Goal: Register for event/course

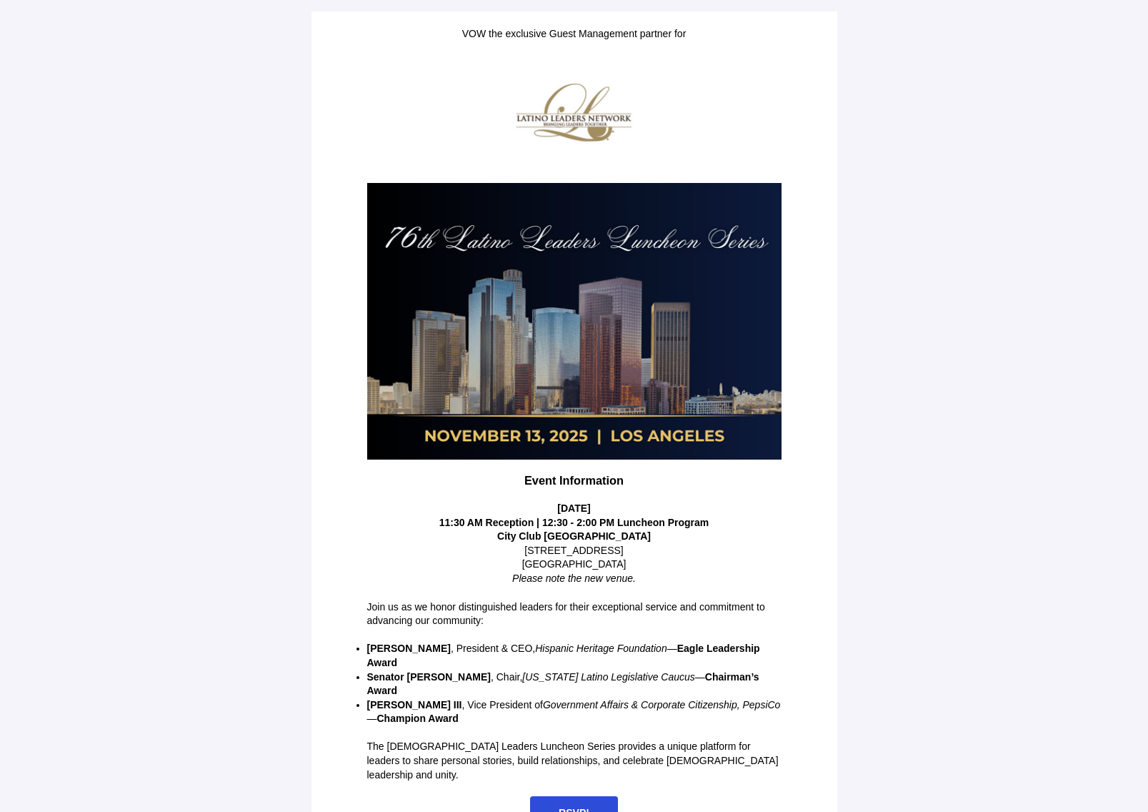
scroll to position [17, 0]
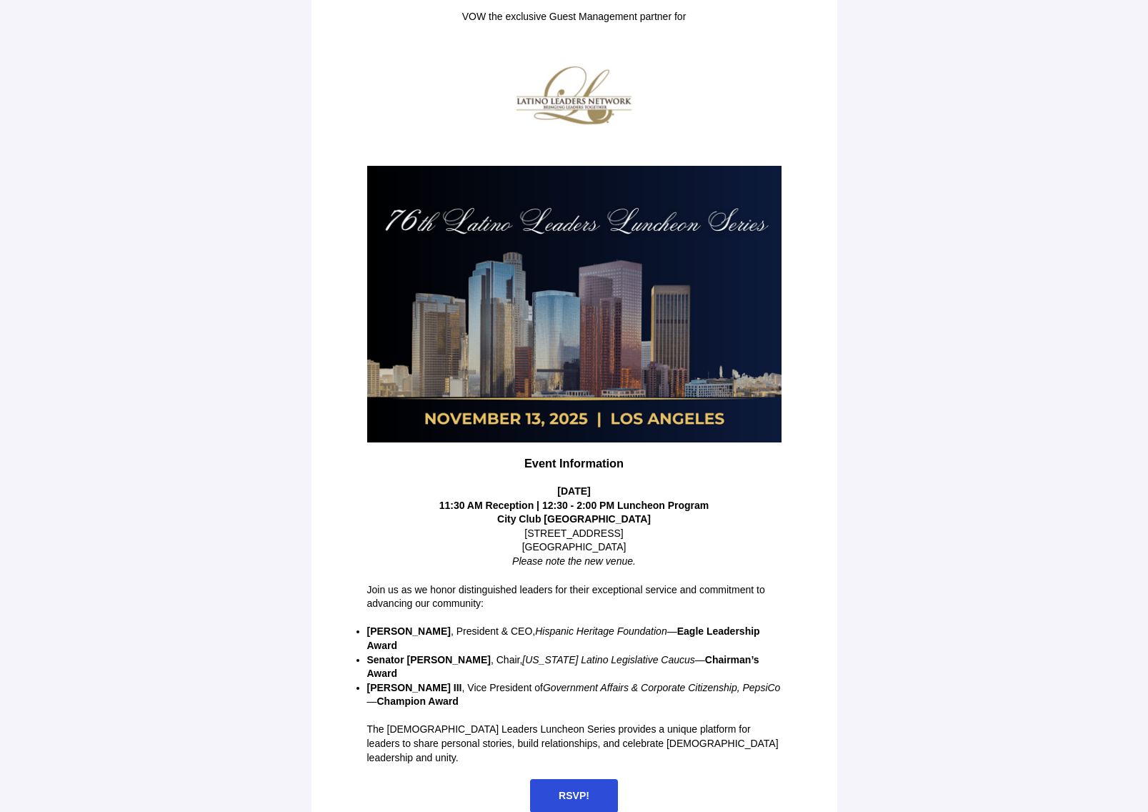
click at [576, 789] on span "RSVP!" at bounding box center [574, 794] width 31 height 11
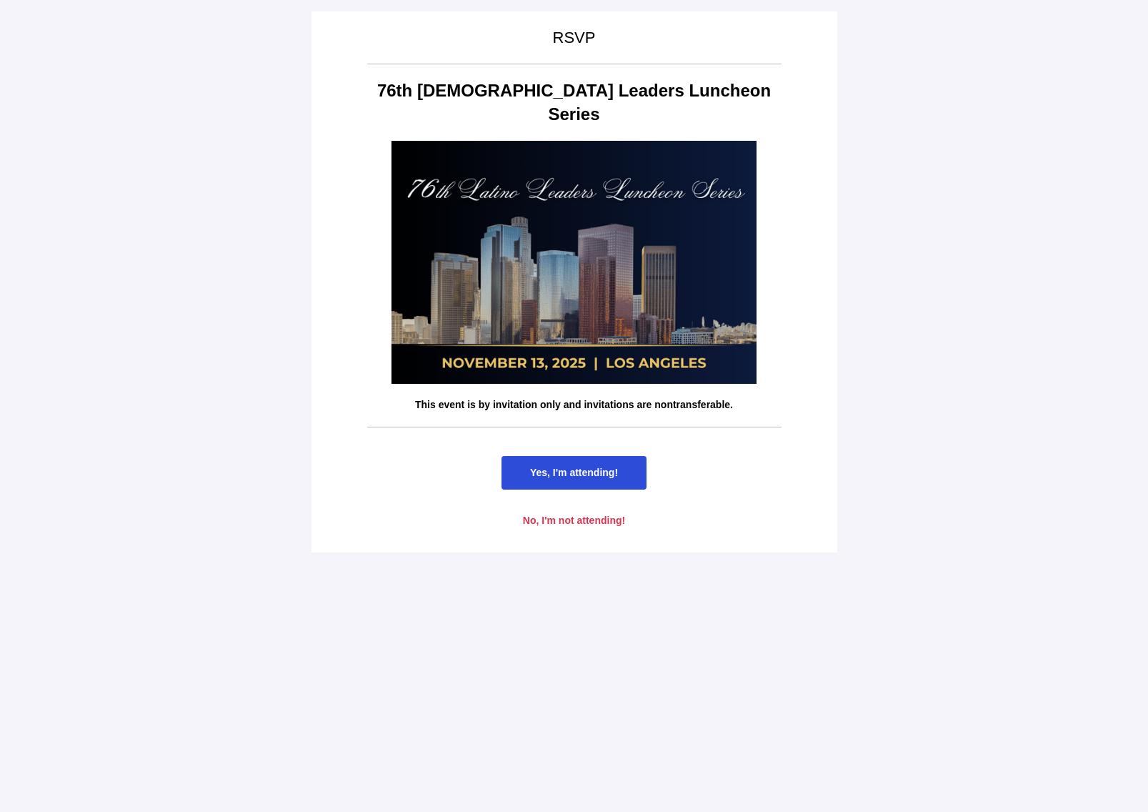
drag, startPoint x: 594, startPoint y: 441, endPoint x: 573, endPoint y: 447, distance: 22.2
click at [574, 466] on span "Yes, I'm attending!" at bounding box center [574, 471] width 88 height 11
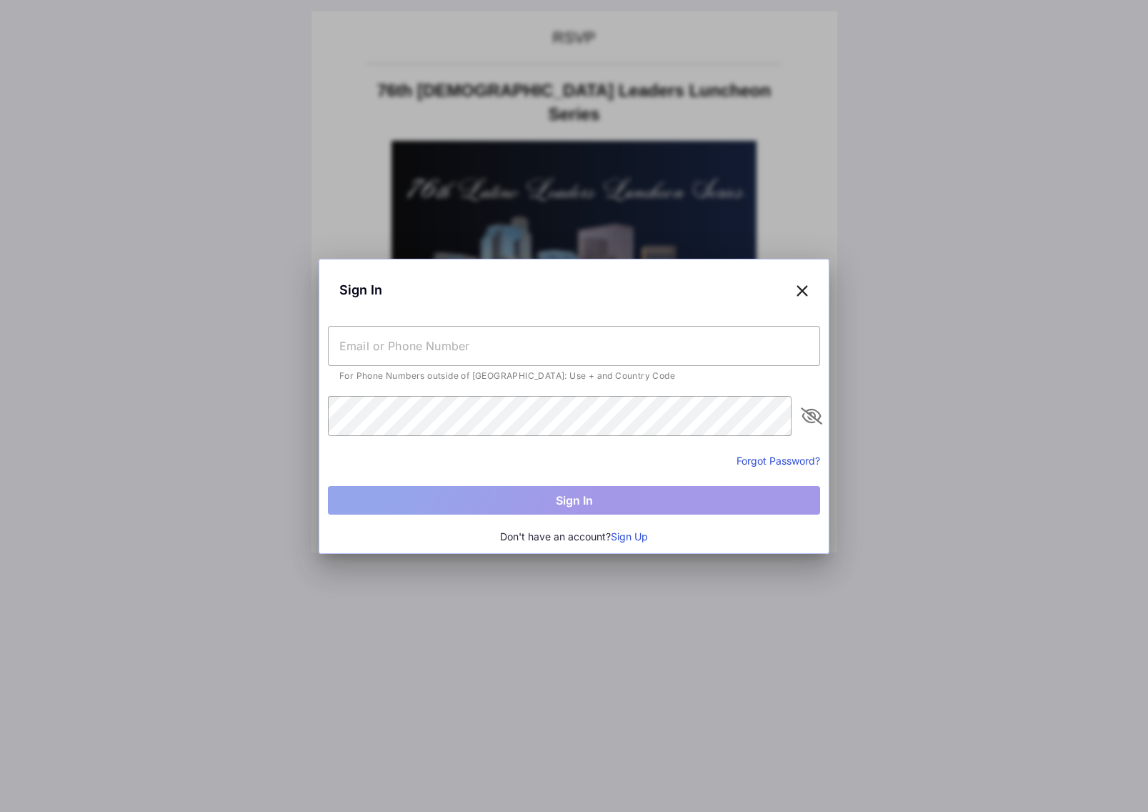
click at [396, 351] on input "text" at bounding box center [574, 346] width 492 height 40
type input "[EMAIL_ADDRESS][DOMAIN_NAME]"
click at [640, 584] on div at bounding box center [574, 406] width 1148 height 812
click at [632, 536] on button "Sign Up" at bounding box center [629, 537] width 37 height 16
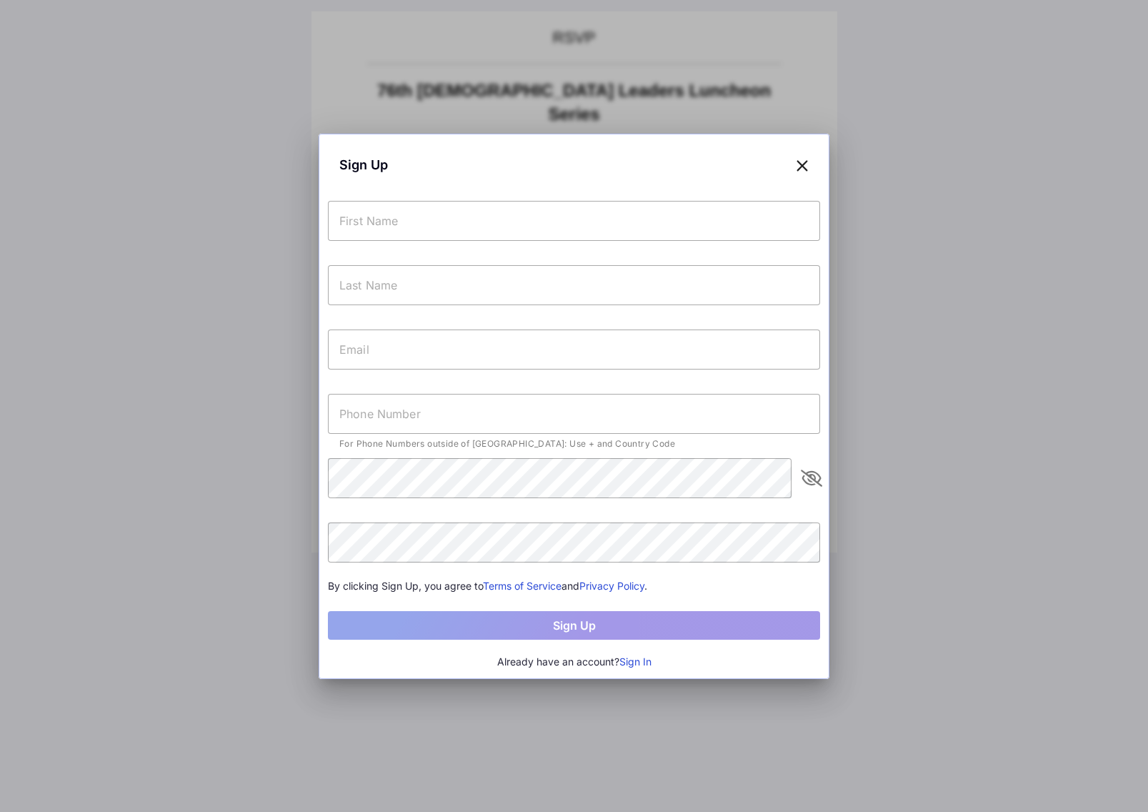
click at [365, 215] on input "text" at bounding box center [574, 221] width 492 height 40
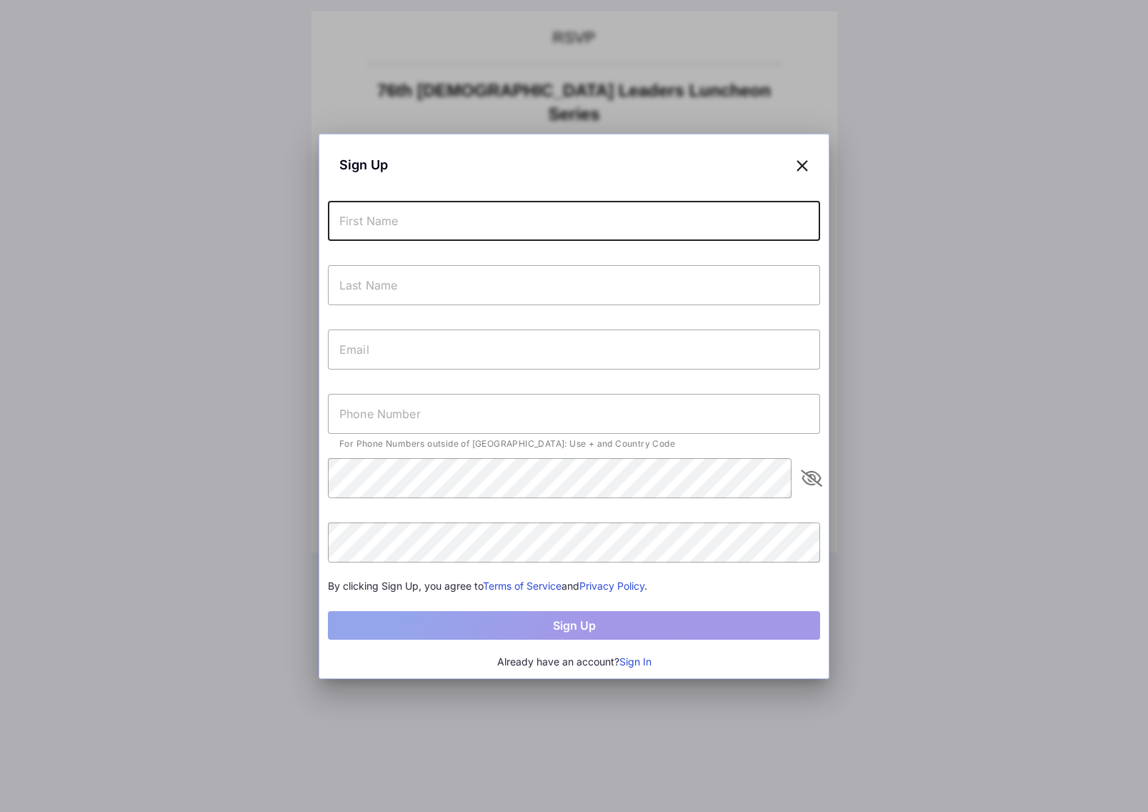
type input "[PERSON_NAME]"
type input "[EMAIL_ADDRESS][DOMAIN_NAME]"
type input "[PHONE_NUMBER]"
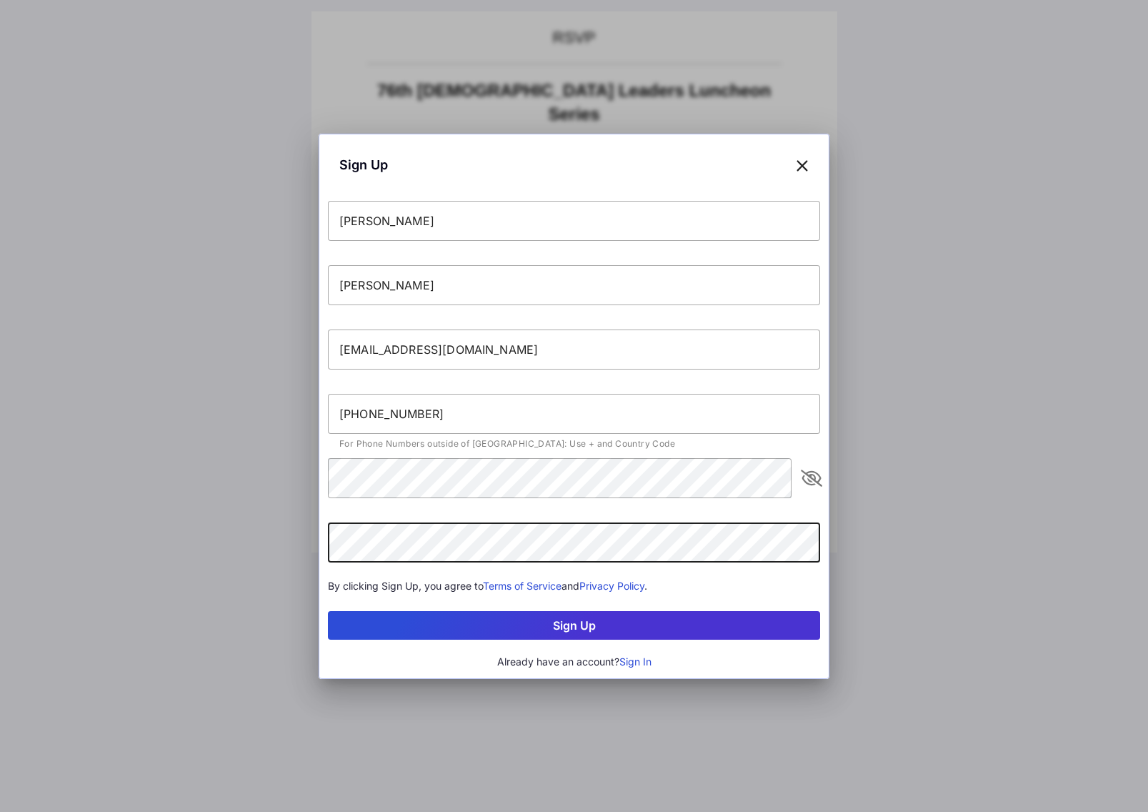
click at [586, 624] on button "Sign Up" at bounding box center [574, 625] width 492 height 29
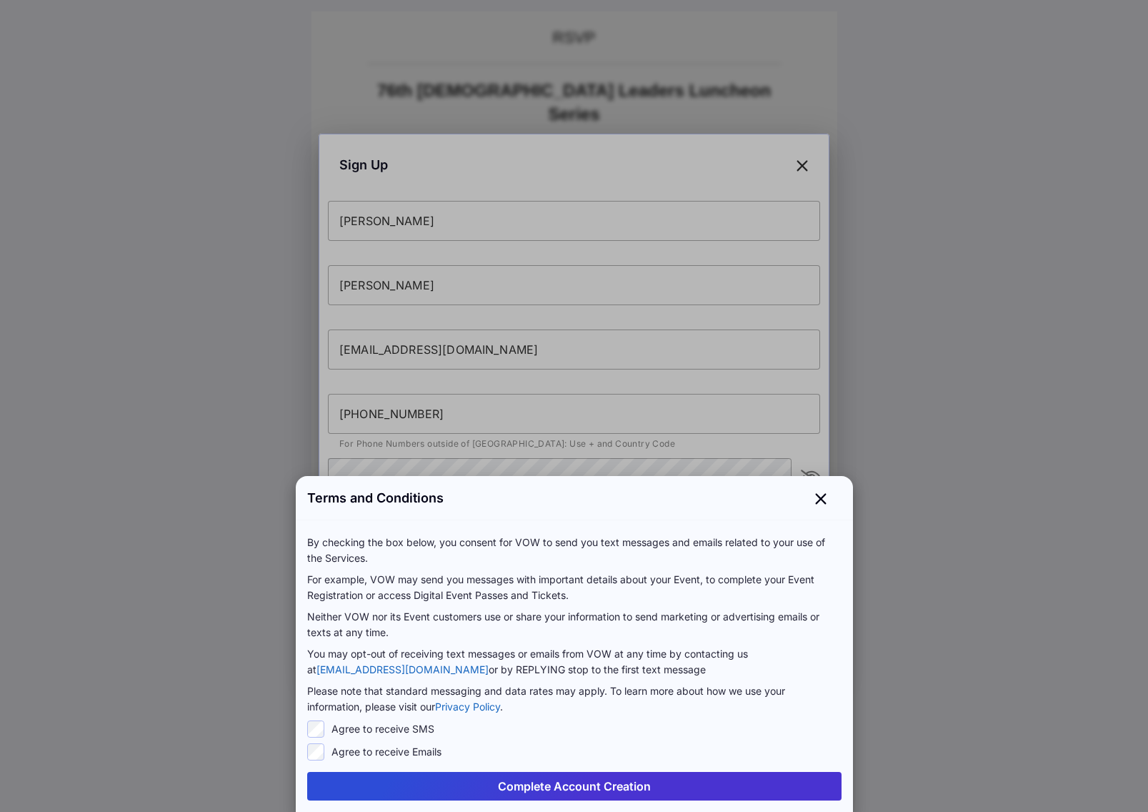
drag, startPoint x: 584, startPoint y: 785, endPoint x: 581, endPoint y: 792, distance: 7.4
click at [585, 785] on button "Complete Account Creation" at bounding box center [574, 786] width 534 height 29
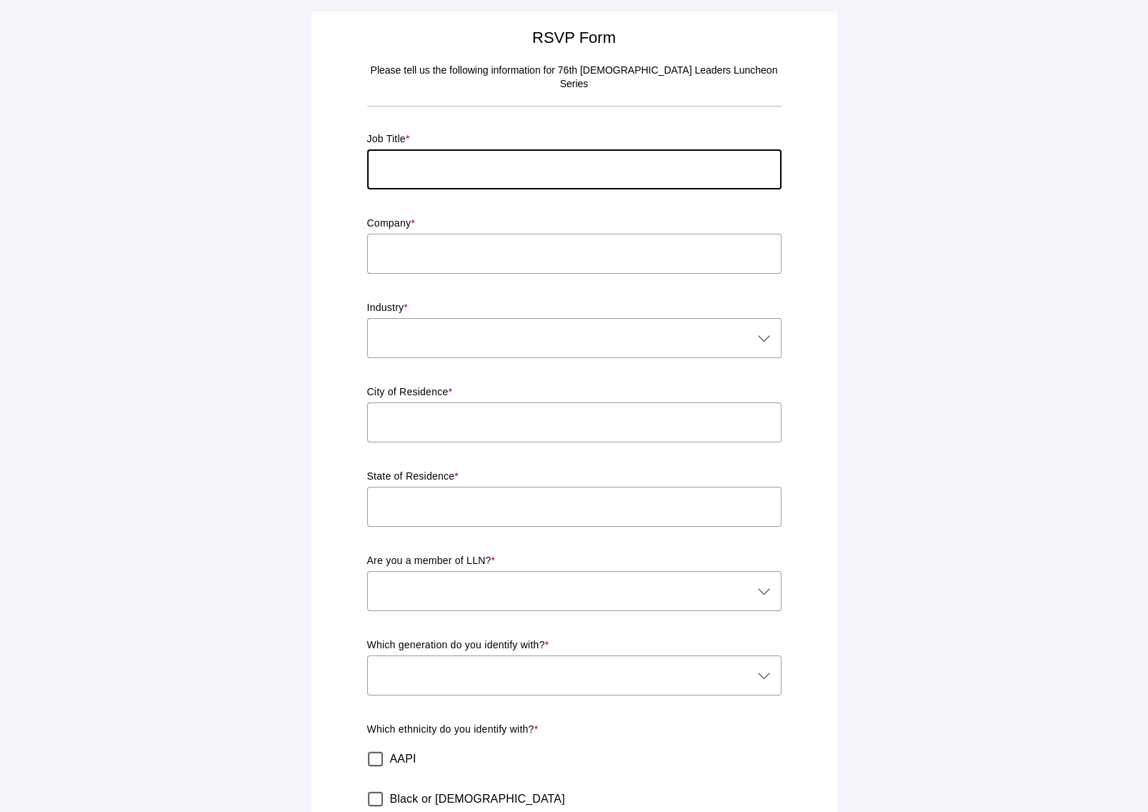
click at [416, 158] on input "text" at bounding box center [574, 169] width 414 height 40
drag, startPoint x: 771, startPoint y: 327, endPoint x: 762, endPoint y: 334, distance: 11.7
click at [771, 329] on icon at bounding box center [764, 337] width 17 height 17
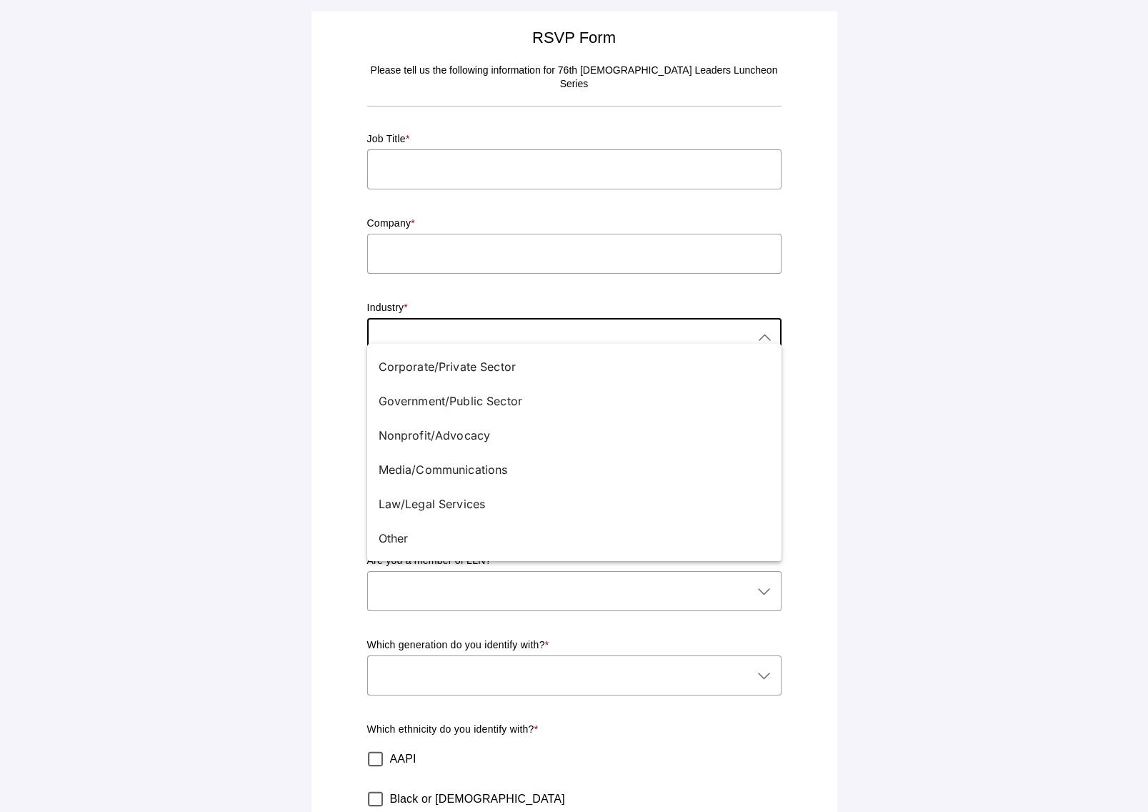
click at [399, 542] on div "Other" at bounding box center [569, 537] width 380 height 17
type input "Other"
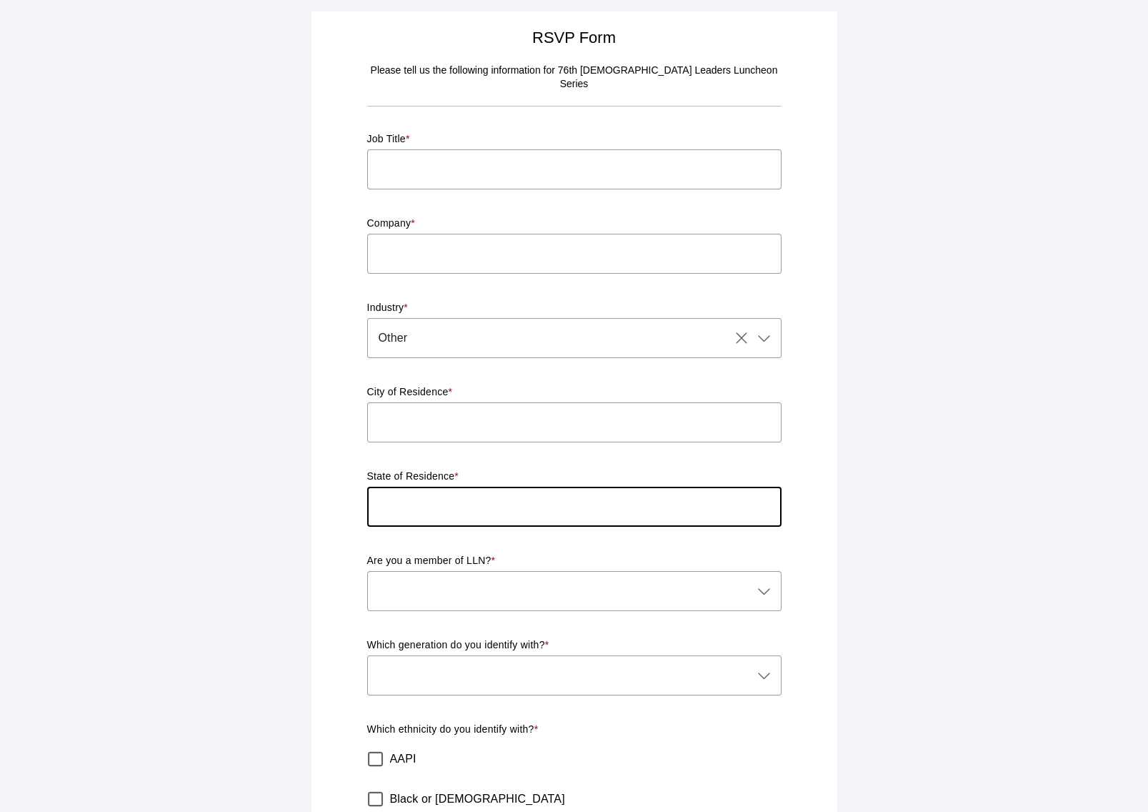
click at [437, 486] on input "text" at bounding box center [574, 506] width 414 height 40
type input "IN"
type input "Vincennes"
click at [525, 571] on div at bounding box center [560, 591] width 386 height 40
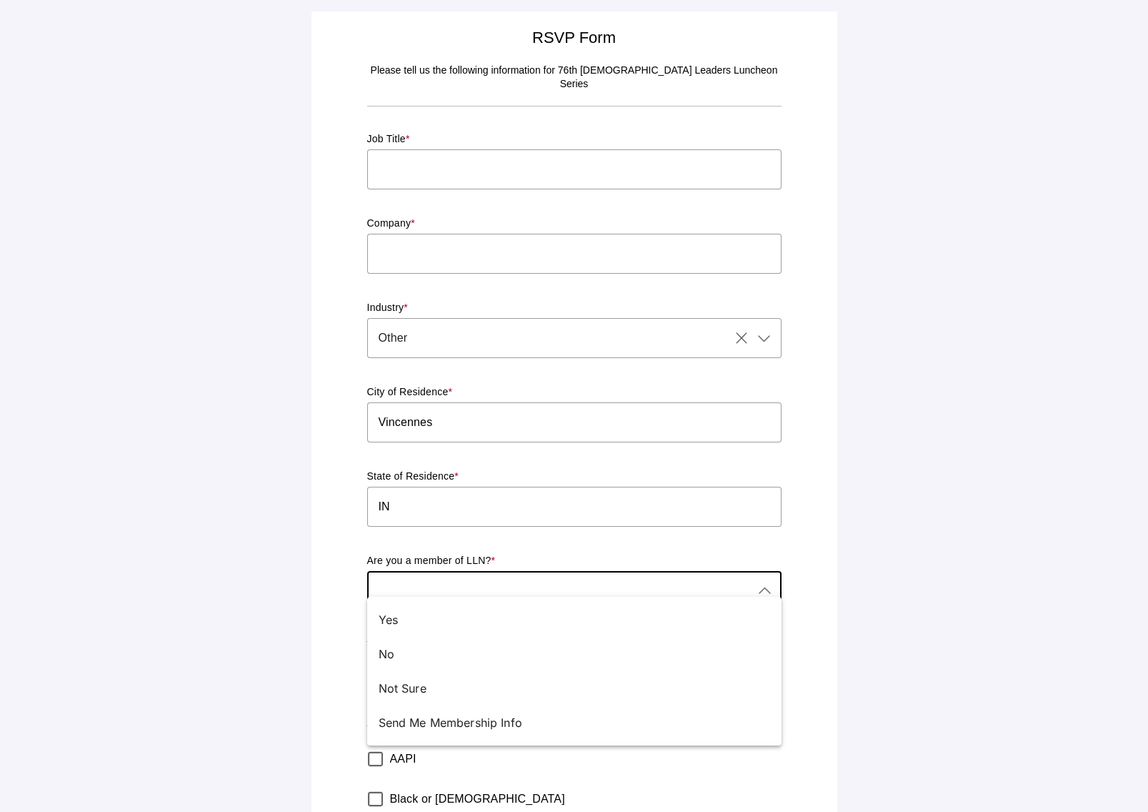
click at [411, 655] on div "No" at bounding box center [569, 653] width 380 height 17
type input "No"
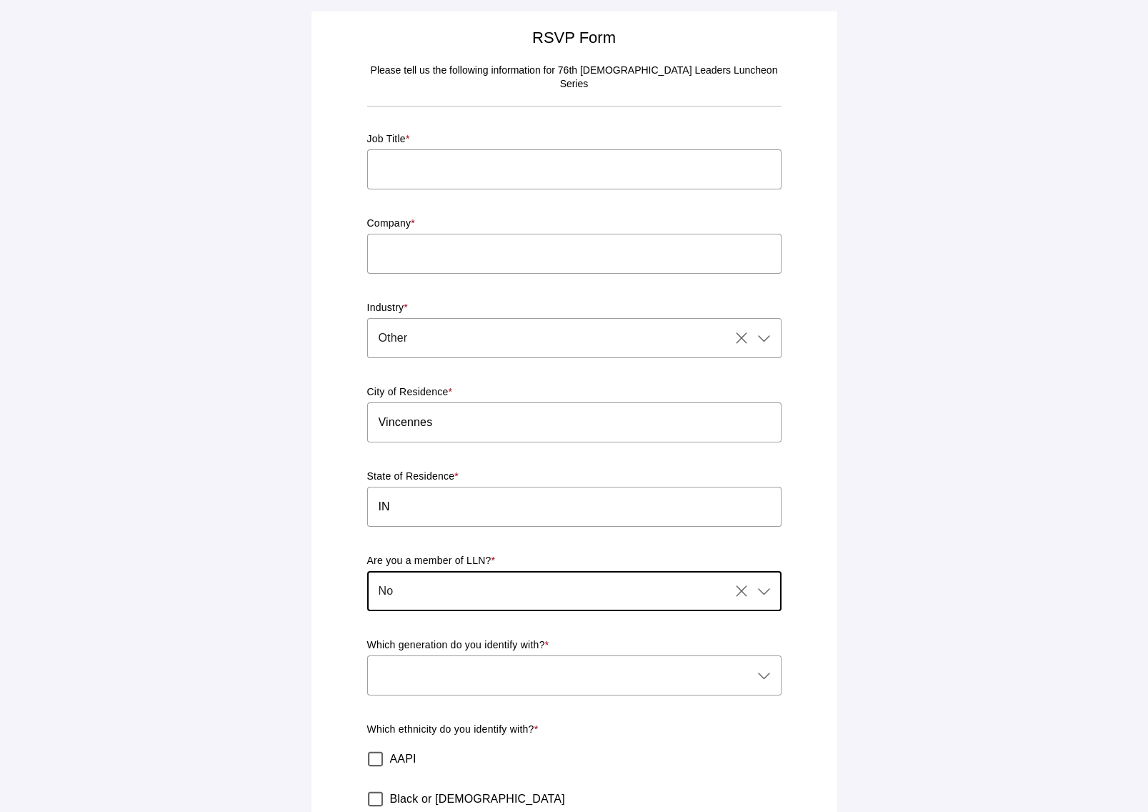
drag, startPoint x: 771, startPoint y: 661, endPoint x: 765, endPoint y: 672, distance: 12.8
click at [769, 667] on icon at bounding box center [764, 675] width 17 height 17
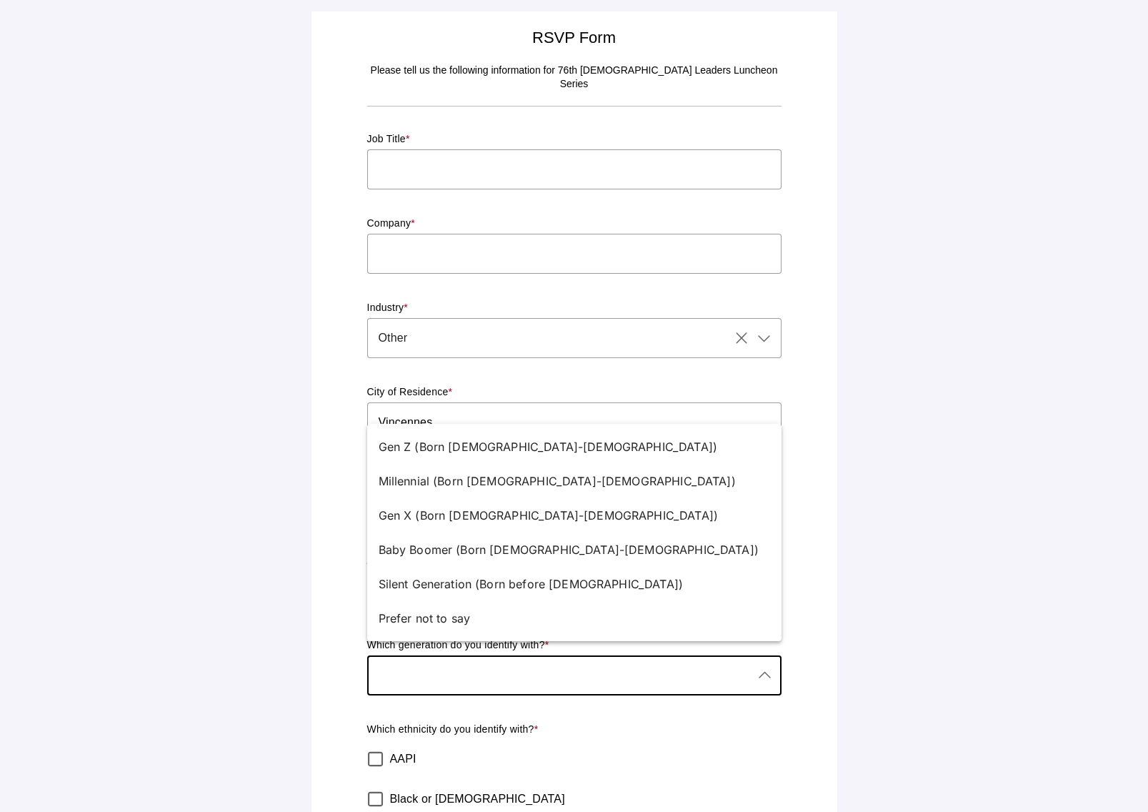
click at [478, 546] on div "Baby Boomer (Born [DEMOGRAPHIC_DATA]-[DEMOGRAPHIC_DATA])" at bounding box center [569, 549] width 380 height 17
type input "Baby Boomer (Born [DEMOGRAPHIC_DATA]-[DEMOGRAPHIC_DATA])"
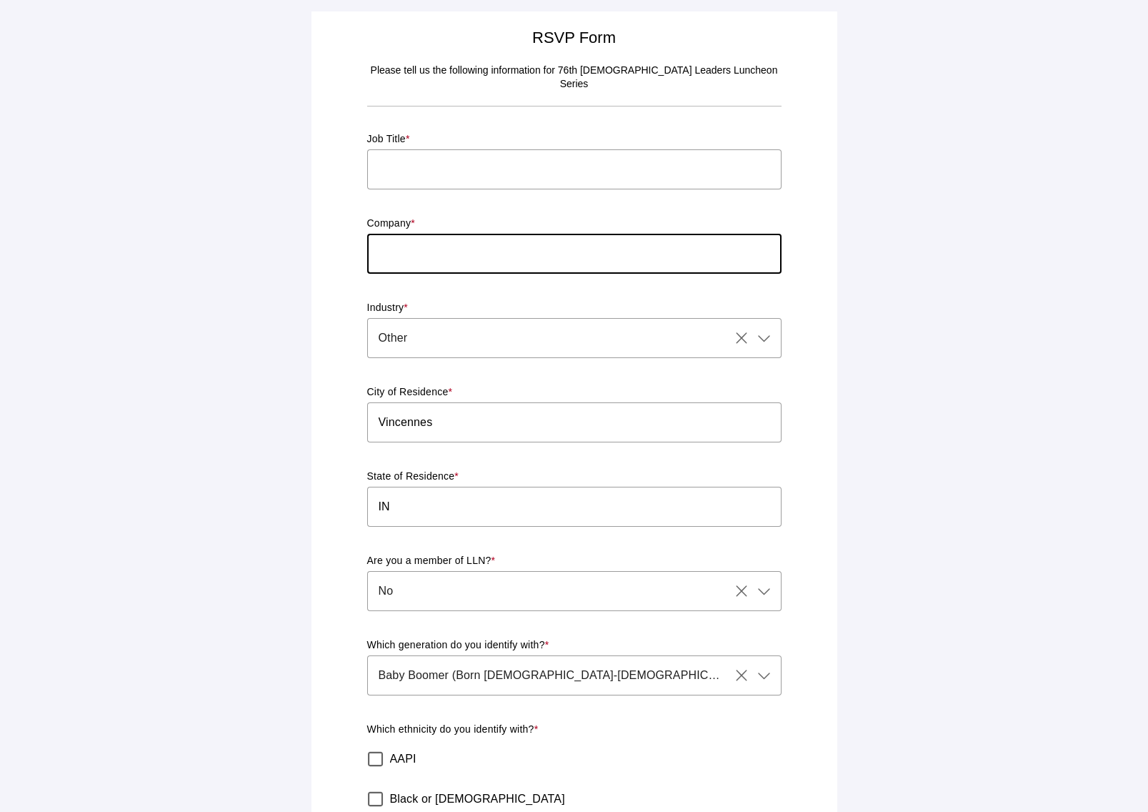
click at [399, 243] on input "text" at bounding box center [574, 254] width 414 height 40
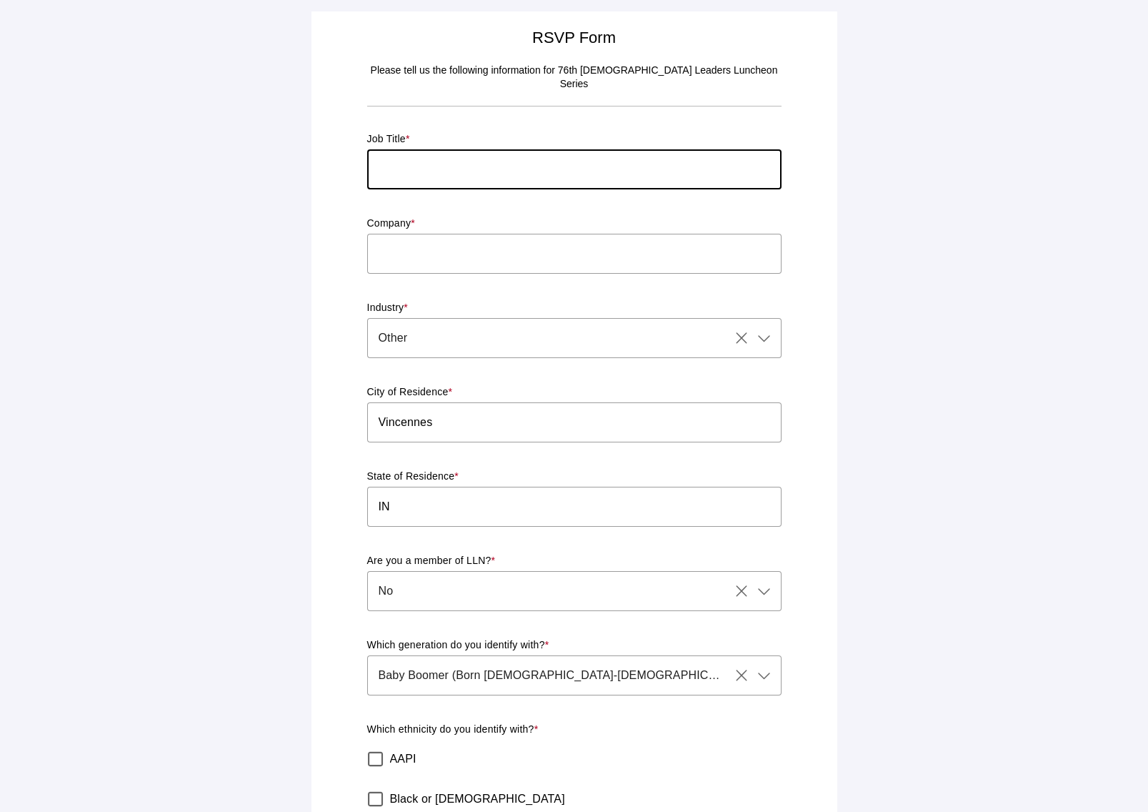
drag, startPoint x: 423, startPoint y: 157, endPoint x: 415, endPoint y: 160, distance: 8.4
click at [419, 158] on input "text" at bounding box center [574, 169] width 414 height 40
drag, startPoint x: 407, startPoint y: 161, endPoint x: 351, endPoint y: 153, distance: 56.3
click at [355, 153] on div "RSVP Form Please tell us the following information for 76th [DEMOGRAPHIC_DATA] …" at bounding box center [574, 547] width 509 height 1054
paste input "artist"
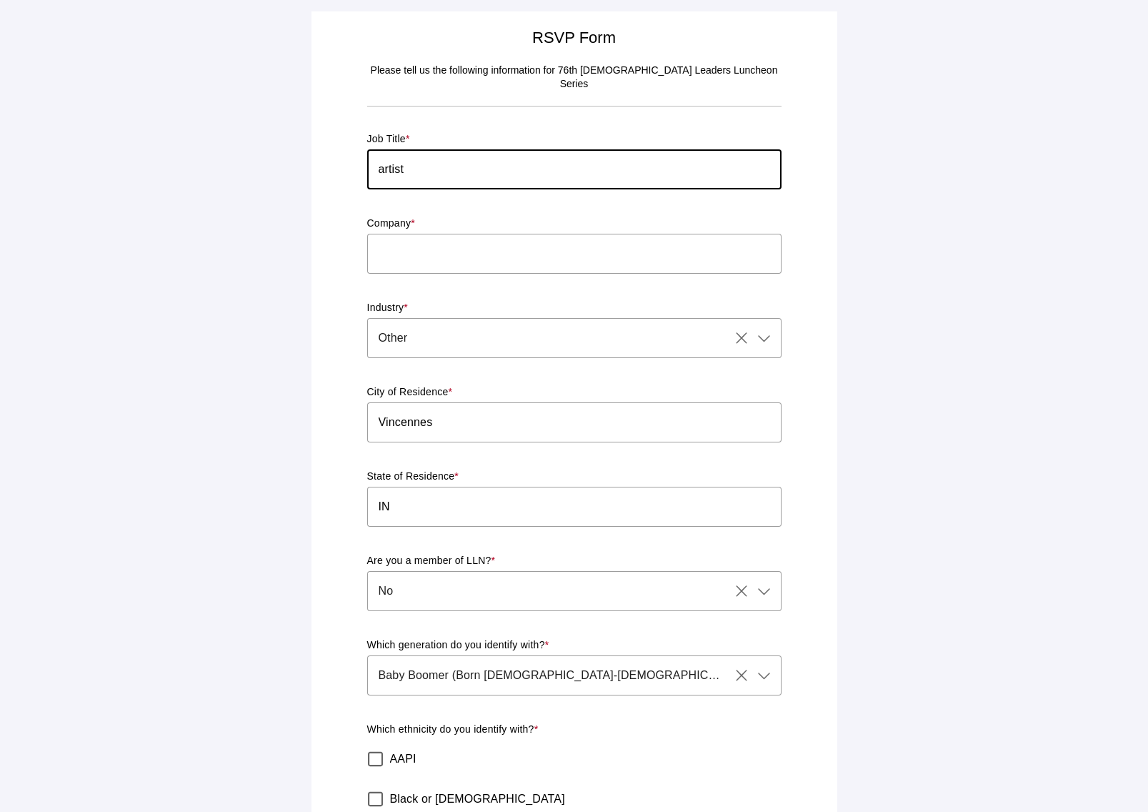
drag, startPoint x: 384, startPoint y: 154, endPoint x: 371, endPoint y: 157, distance: 14.0
click at [372, 151] on input "artist" at bounding box center [574, 169] width 414 height 40
type input "Artist"
click at [412, 241] on input "text" at bounding box center [574, 254] width 414 height 40
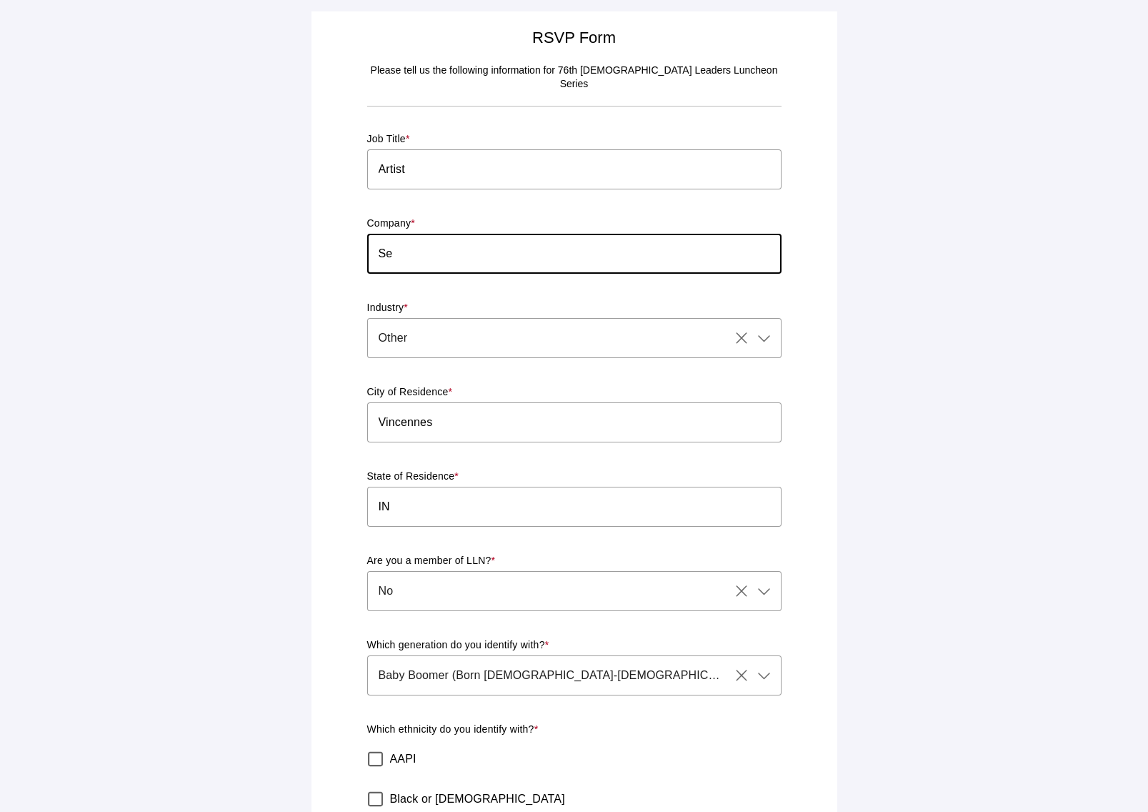
type input "S"
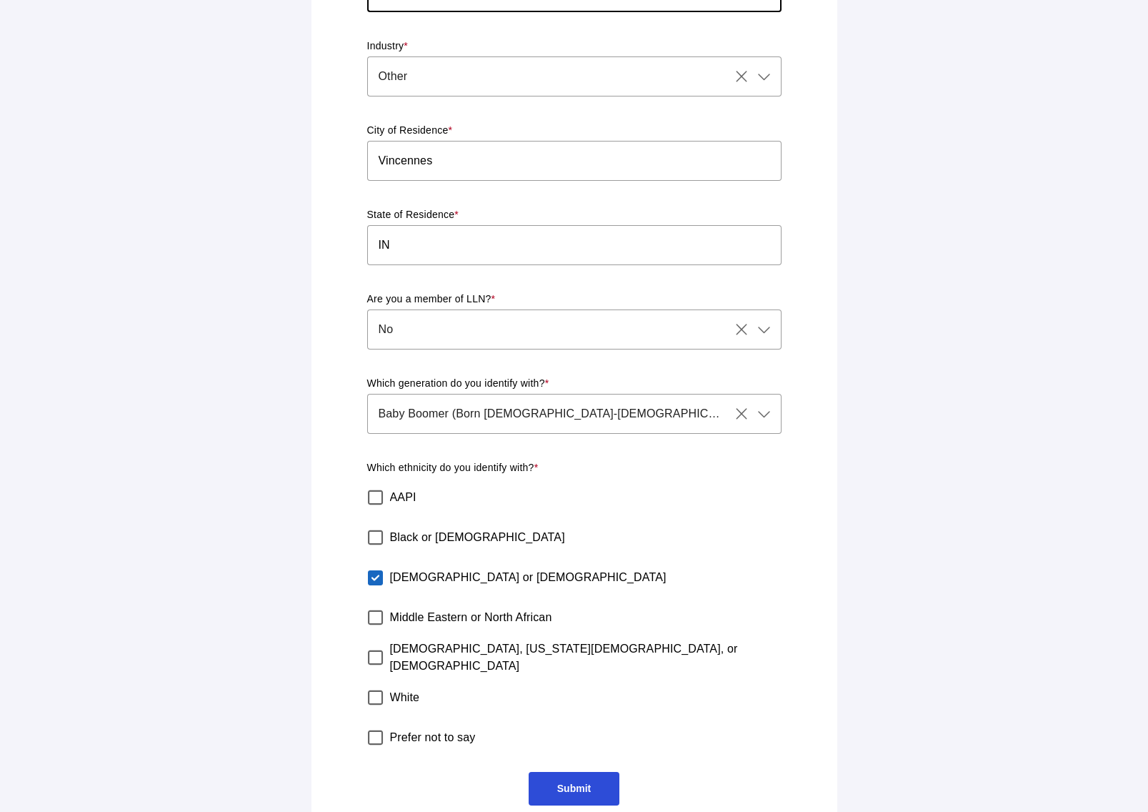
scroll to position [269, 0]
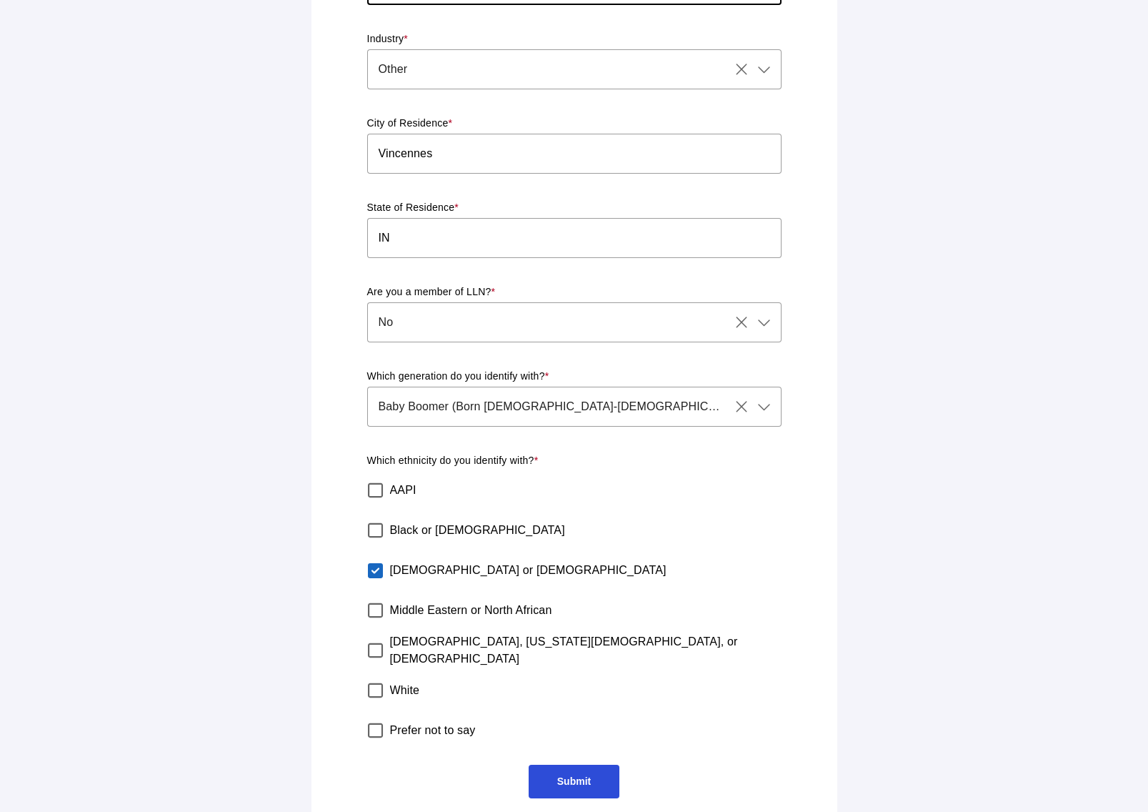
type input "FL77"
drag, startPoint x: 579, startPoint y: 763, endPoint x: 573, endPoint y: 772, distance: 10.7
click at [579, 775] on span "Submit" at bounding box center [574, 780] width 34 height 11
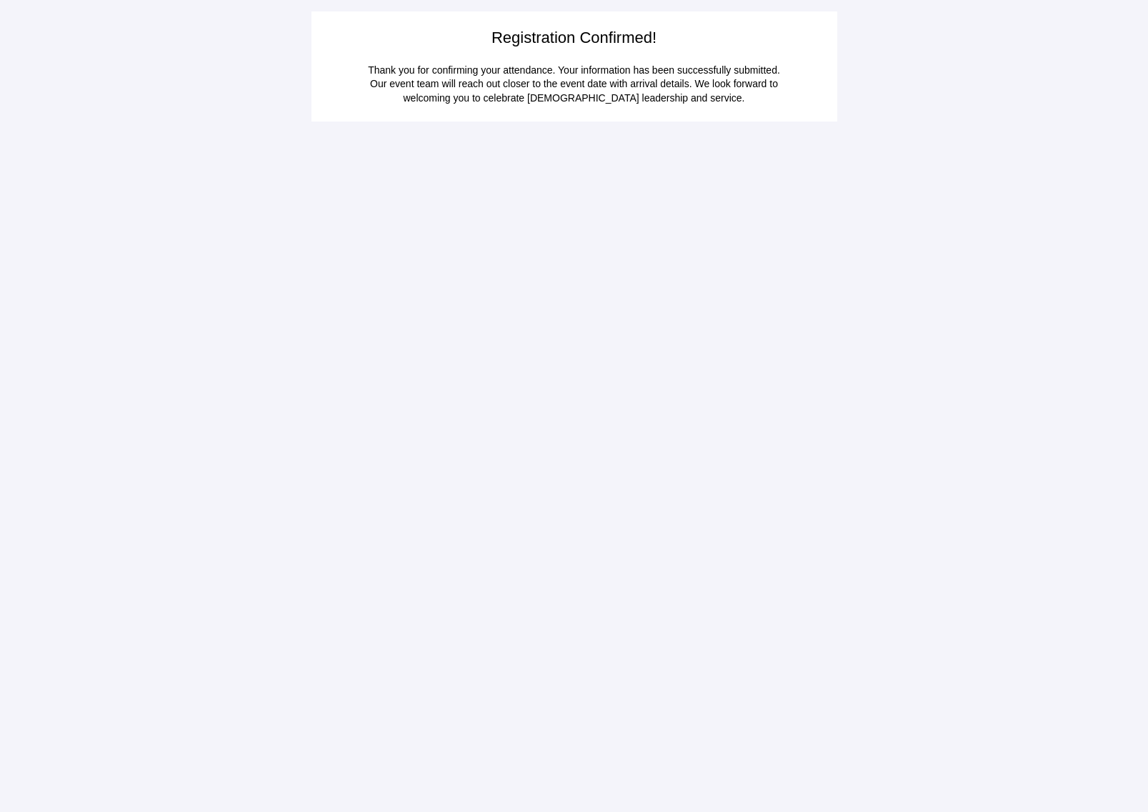
click at [718, 481] on main "Registration Confirmed! Thank you for confirming your attendance. Your informat…" at bounding box center [574, 406] width 1148 height 812
click at [719, 487] on main "Registration Confirmed! Thank you for confirming your attendance. Your informat…" at bounding box center [574, 406] width 1148 height 812
